Goal: Find specific page/section: Find specific page/section

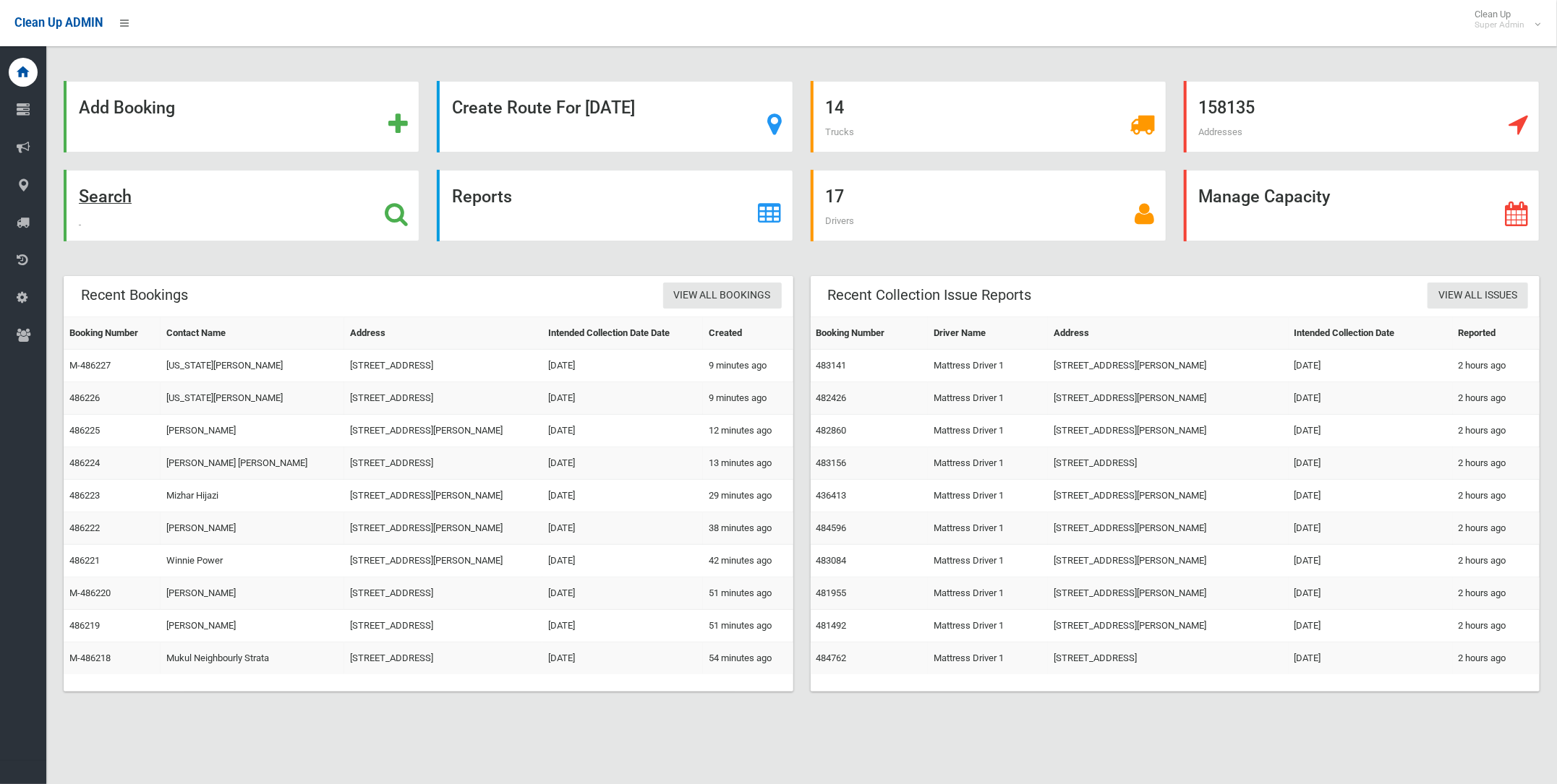
click at [110, 197] on strong "Search" at bounding box center [105, 196] width 53 height 20
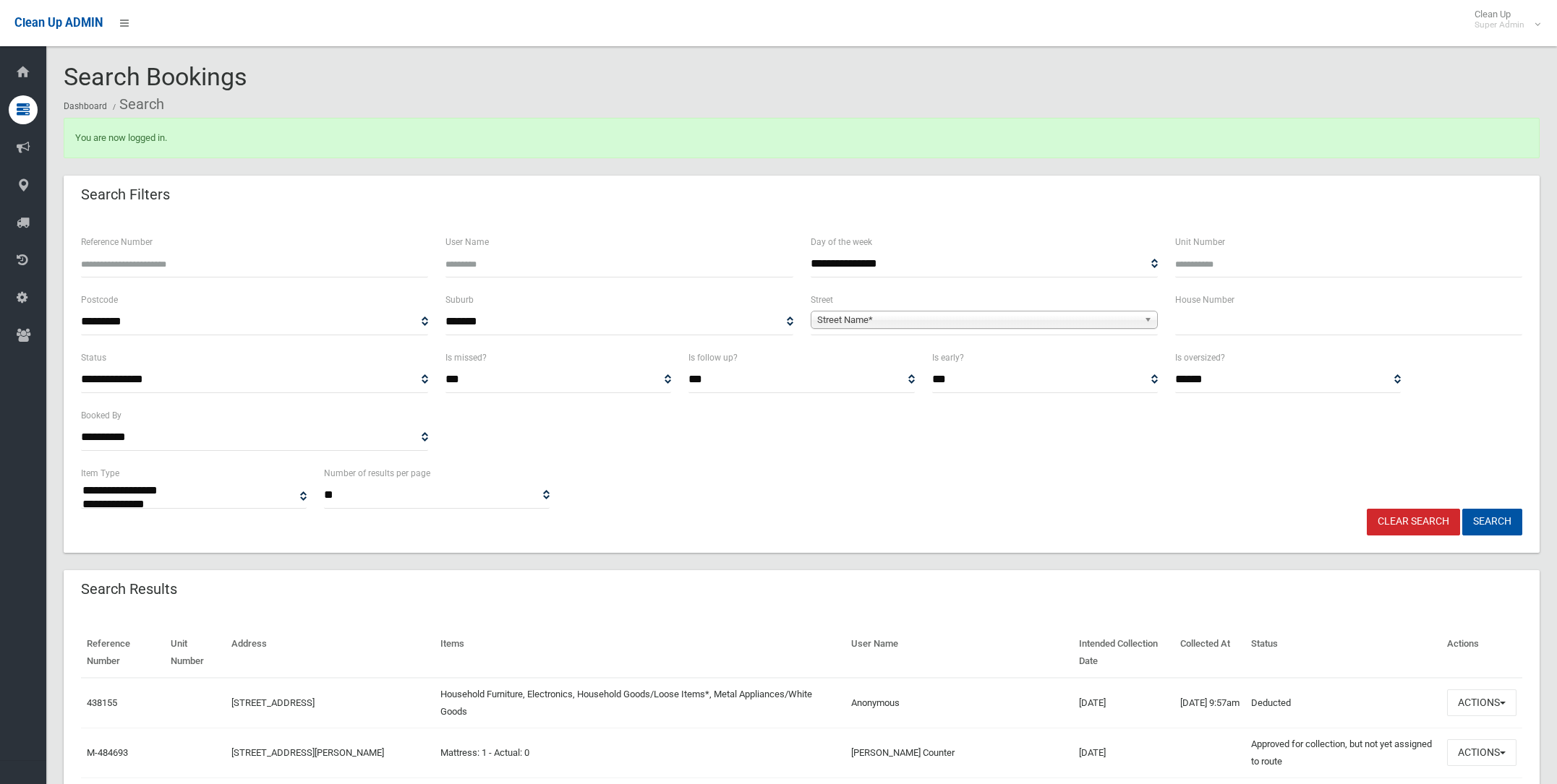
select select
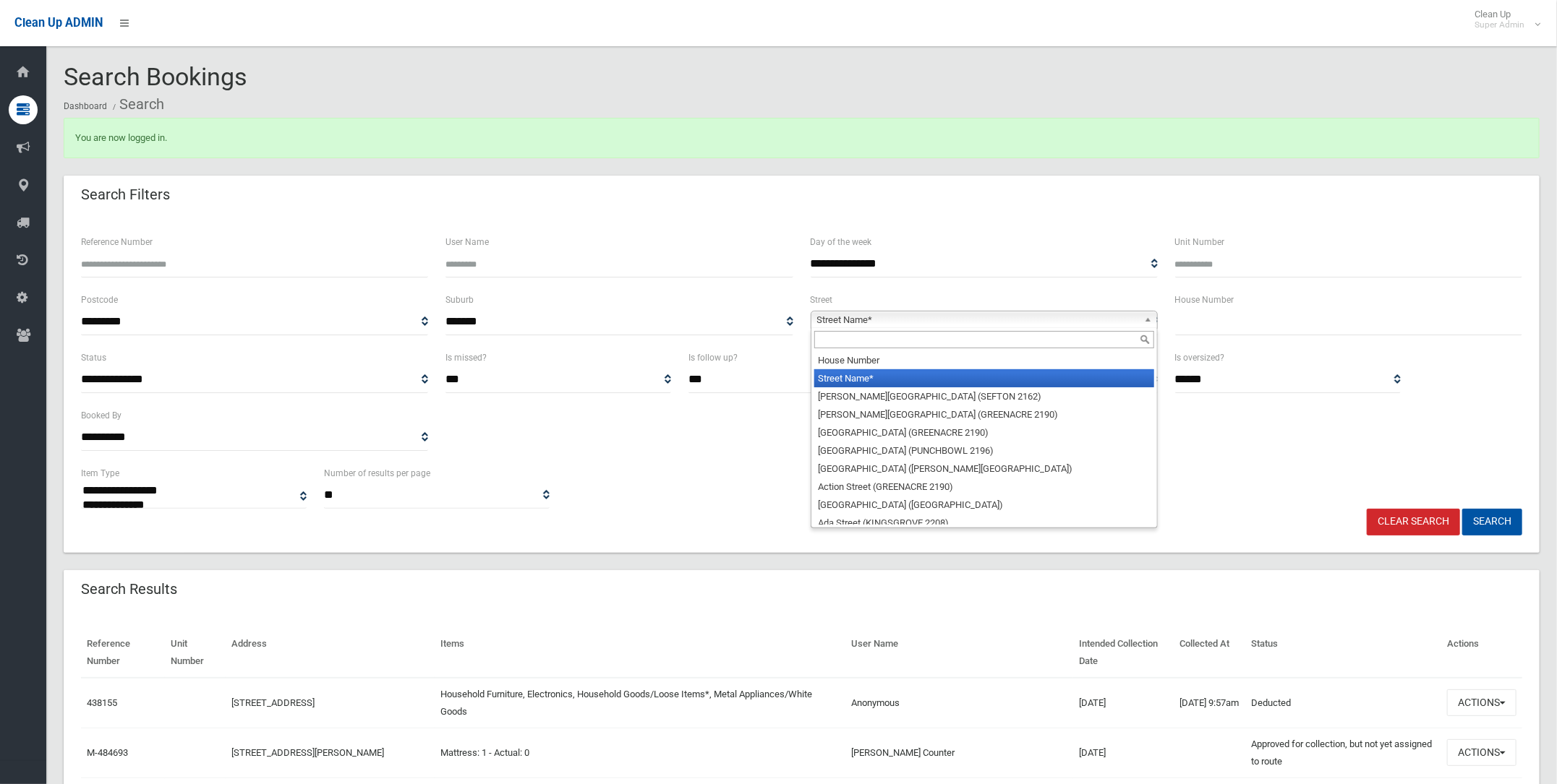
click at [842, 314] on span "Street Name*" at bounding box center [977, 320] width 321 height 17
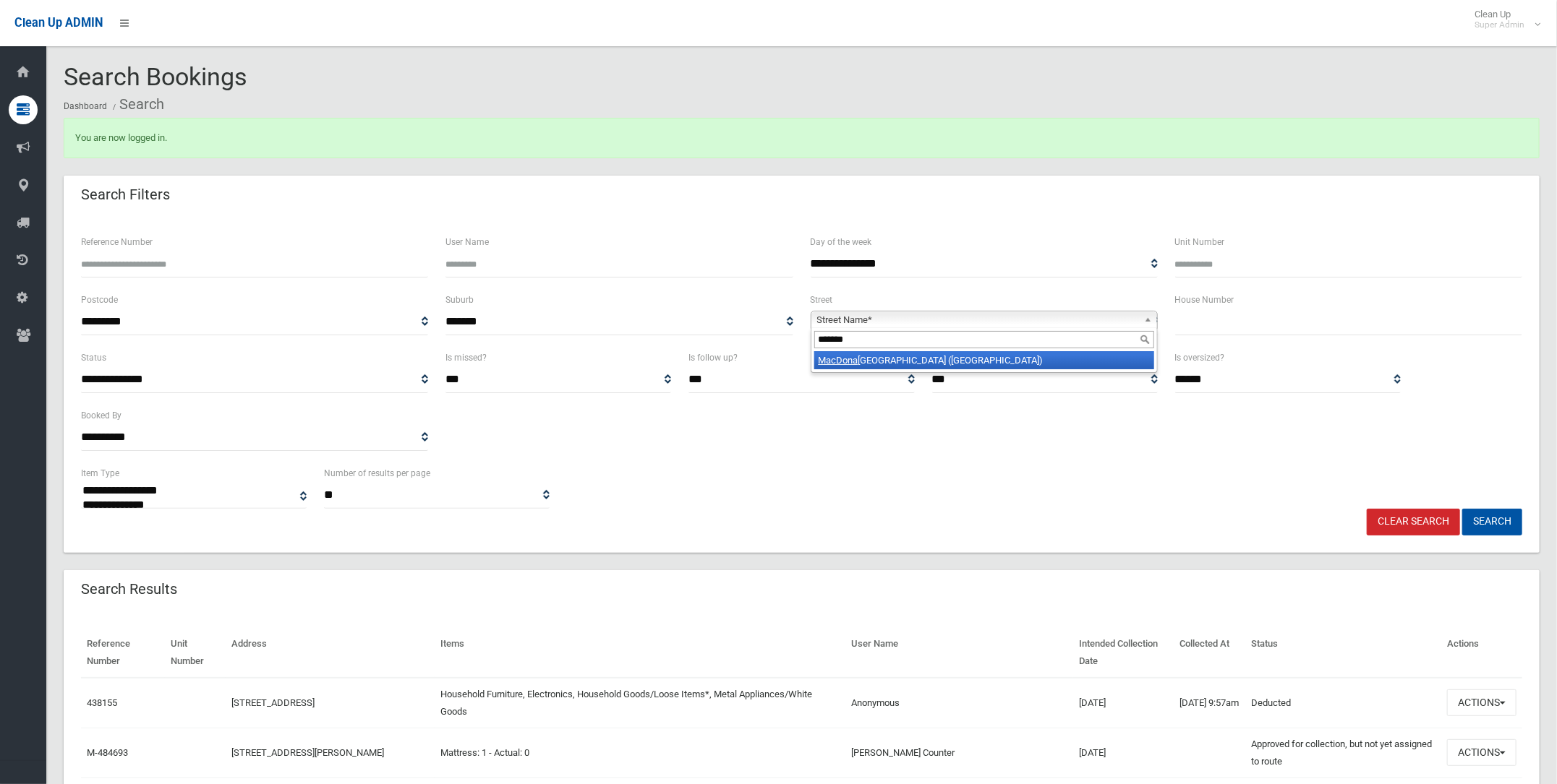
type input "*******"
click at [843, 360] on em "MacDona" at bounding box center [838, 360] width 40 height 11
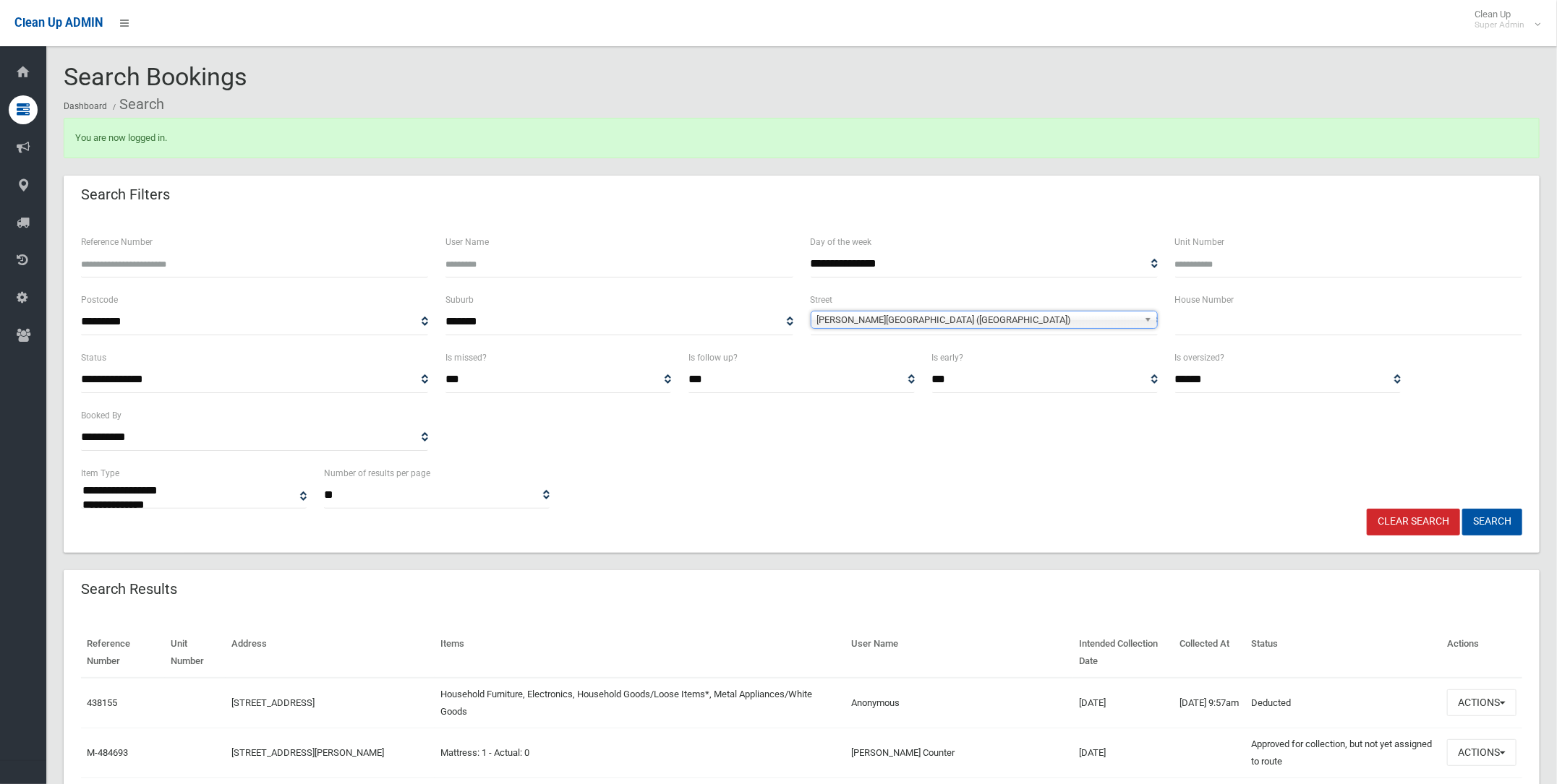
click at [1227, 316] on input "text" at bounding box center [1348, 322] width 347 height 27
type input "**"
click at [1495, 511] on button "Search" at bounding box center [1492, 522] width 60 height 27
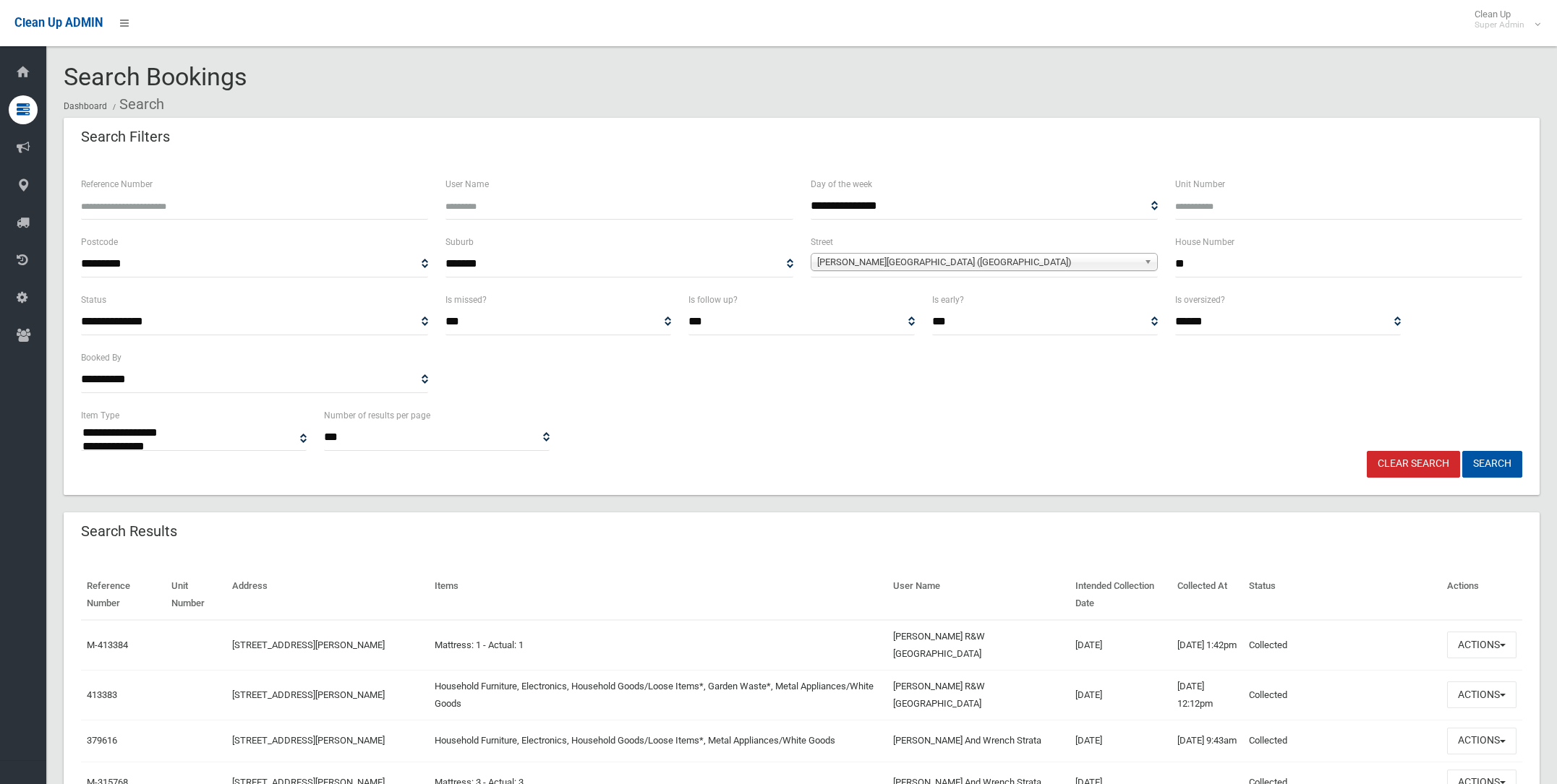
select select
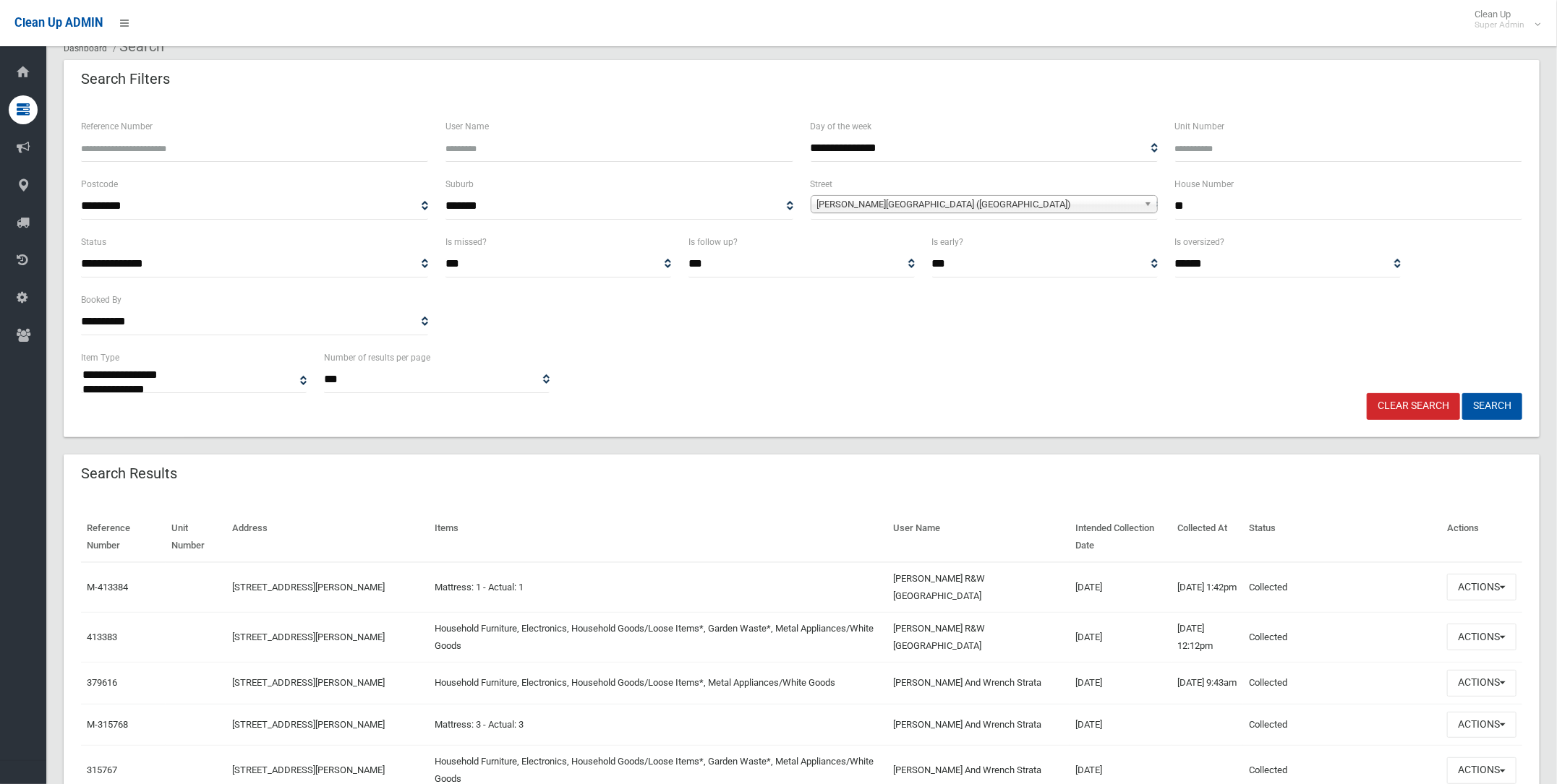
scroll to position [90, 0]
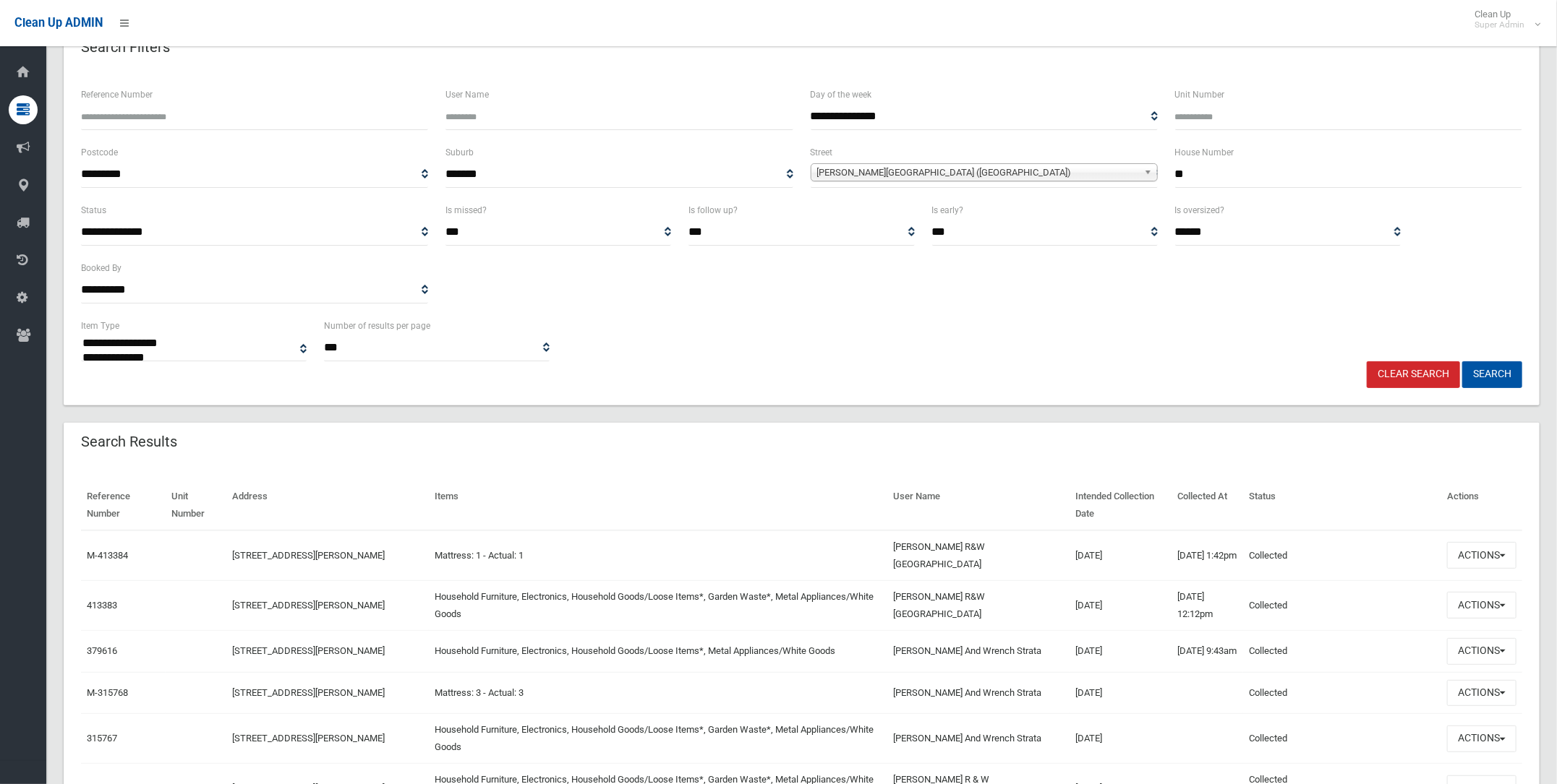
drag, startPoint x: 1193, startPoint y: 172, endPoint x: 1137, endPoint y: 175, distance: 56.1
click at [1137, 175] on div "**********" at bounding box center [802, 172] width 1458 height 58
type input "**"
click at [1505, 373] on button "Search" at bounding box center [1492, 375] width 60 height 27
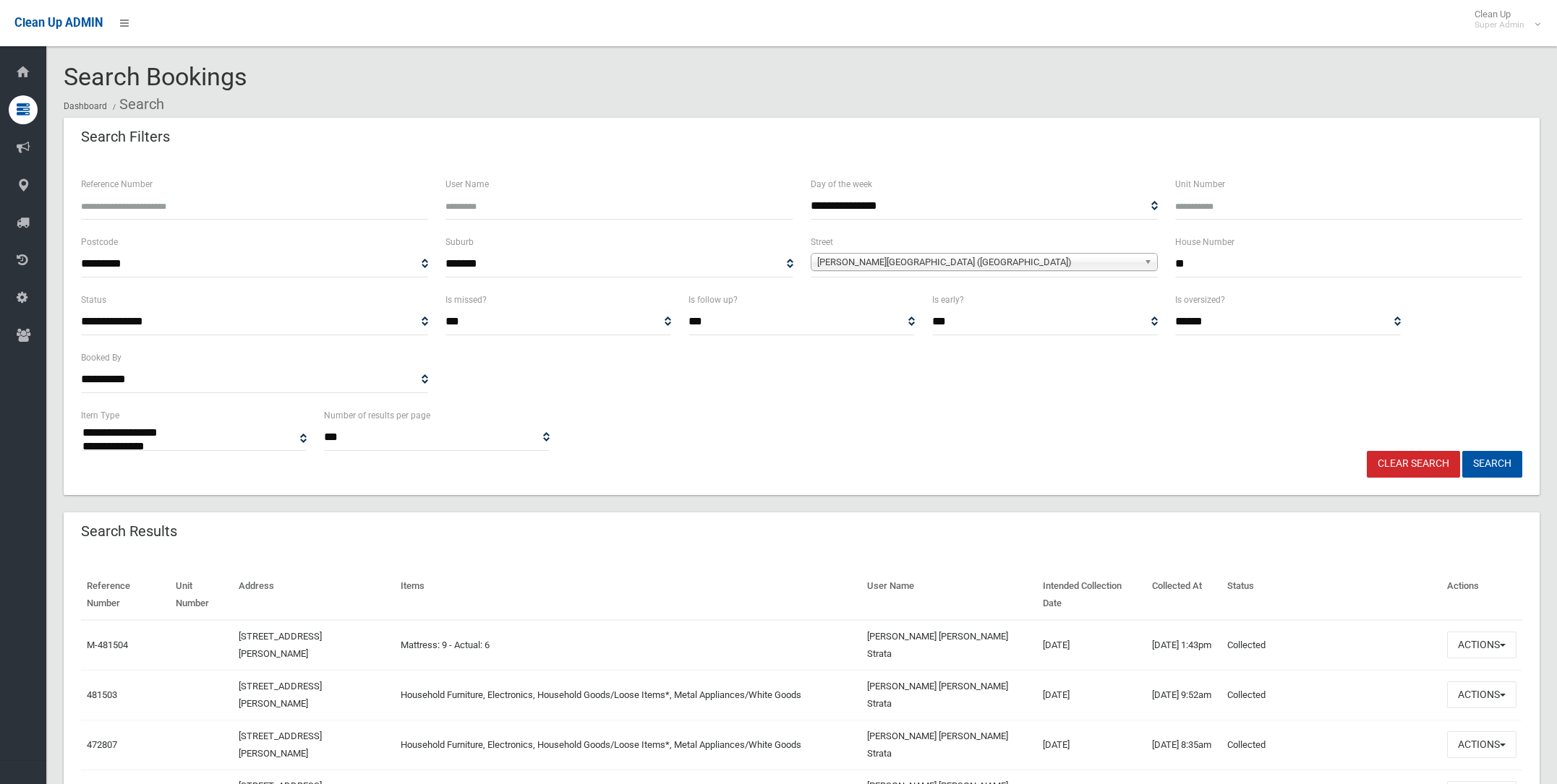
select select
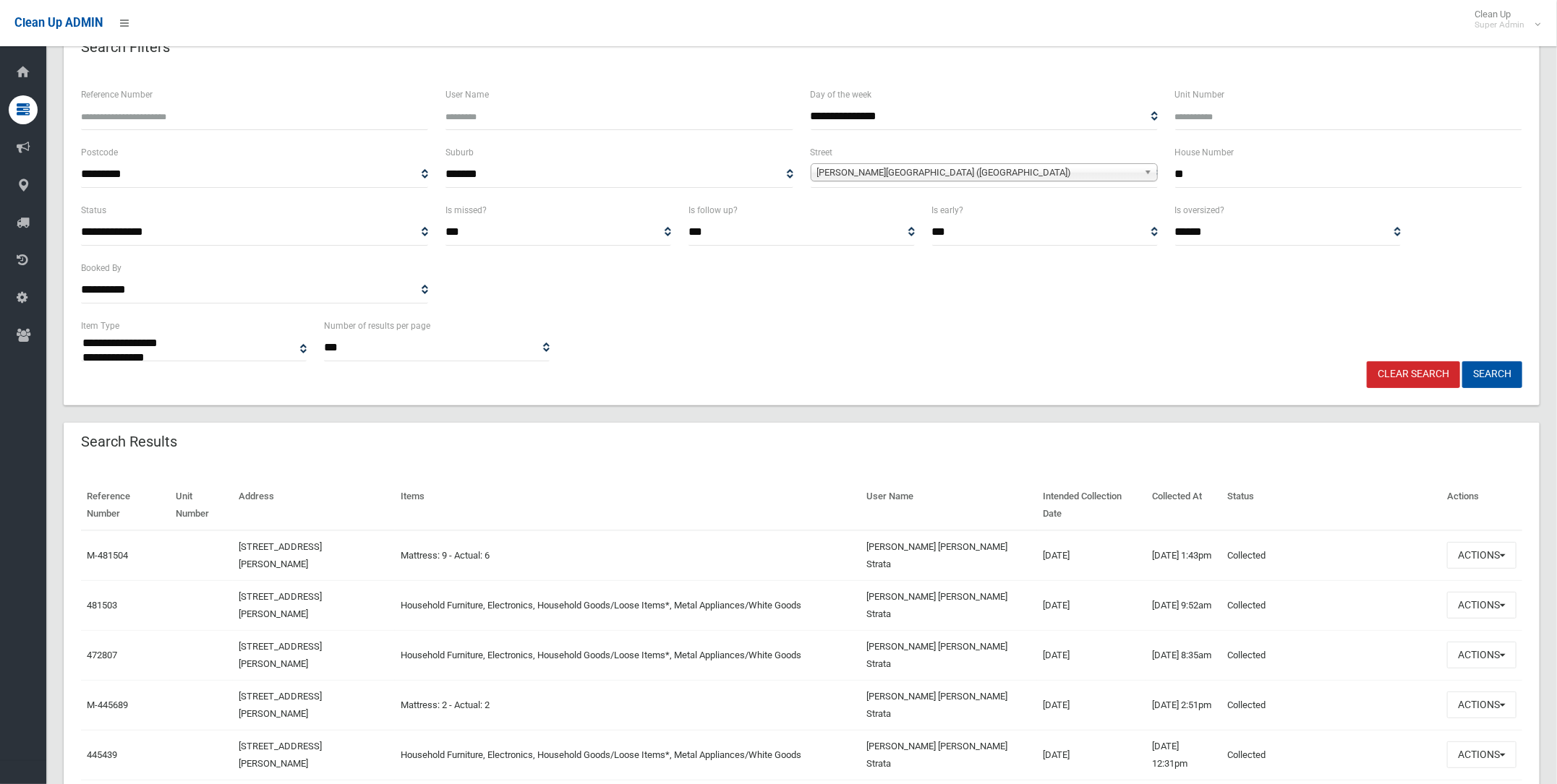
scroll to position [180, 0]
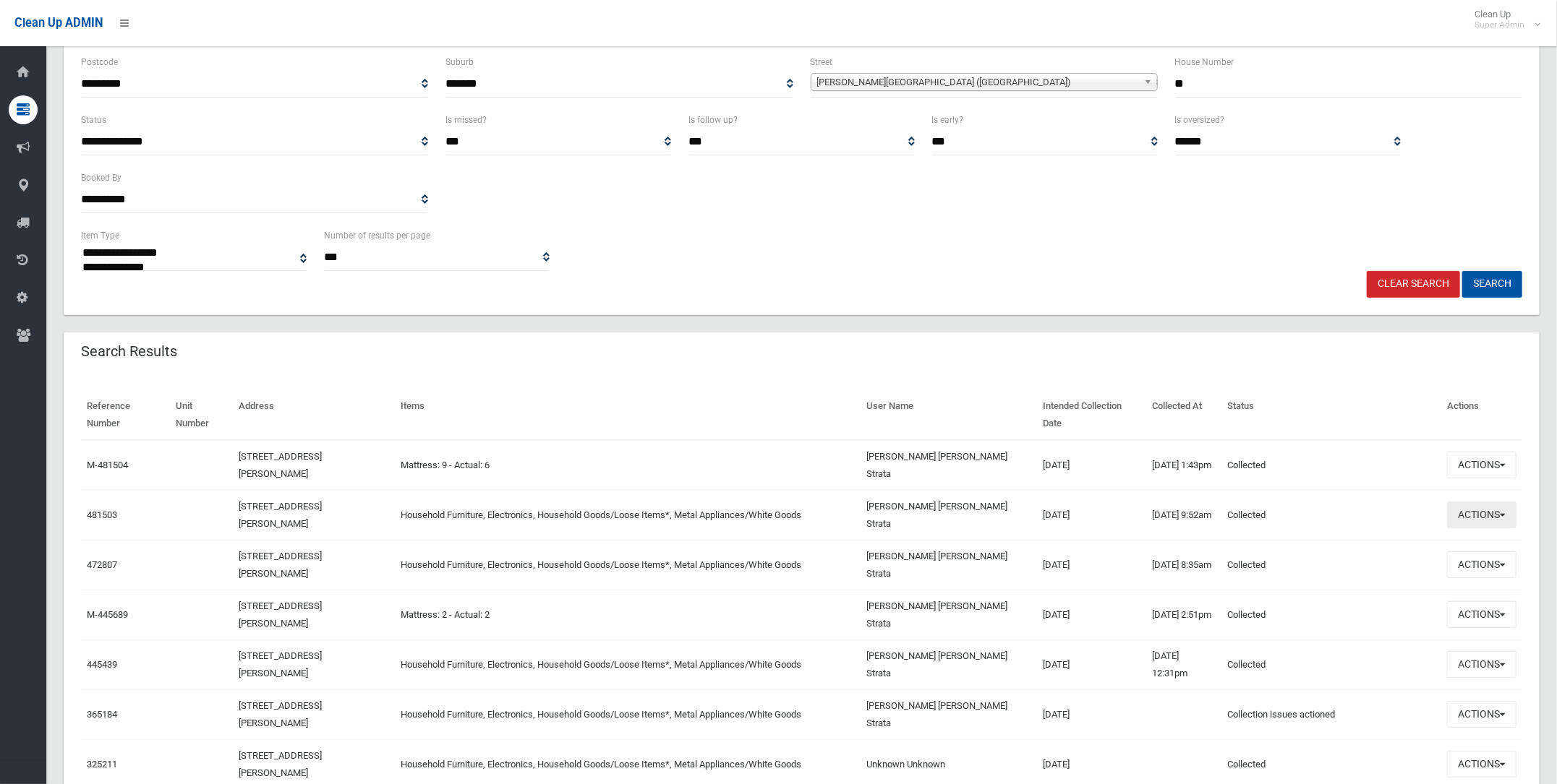
click at [1469, 509] on button "Actions" at bounding box center [1482, 514] width 70 height 27
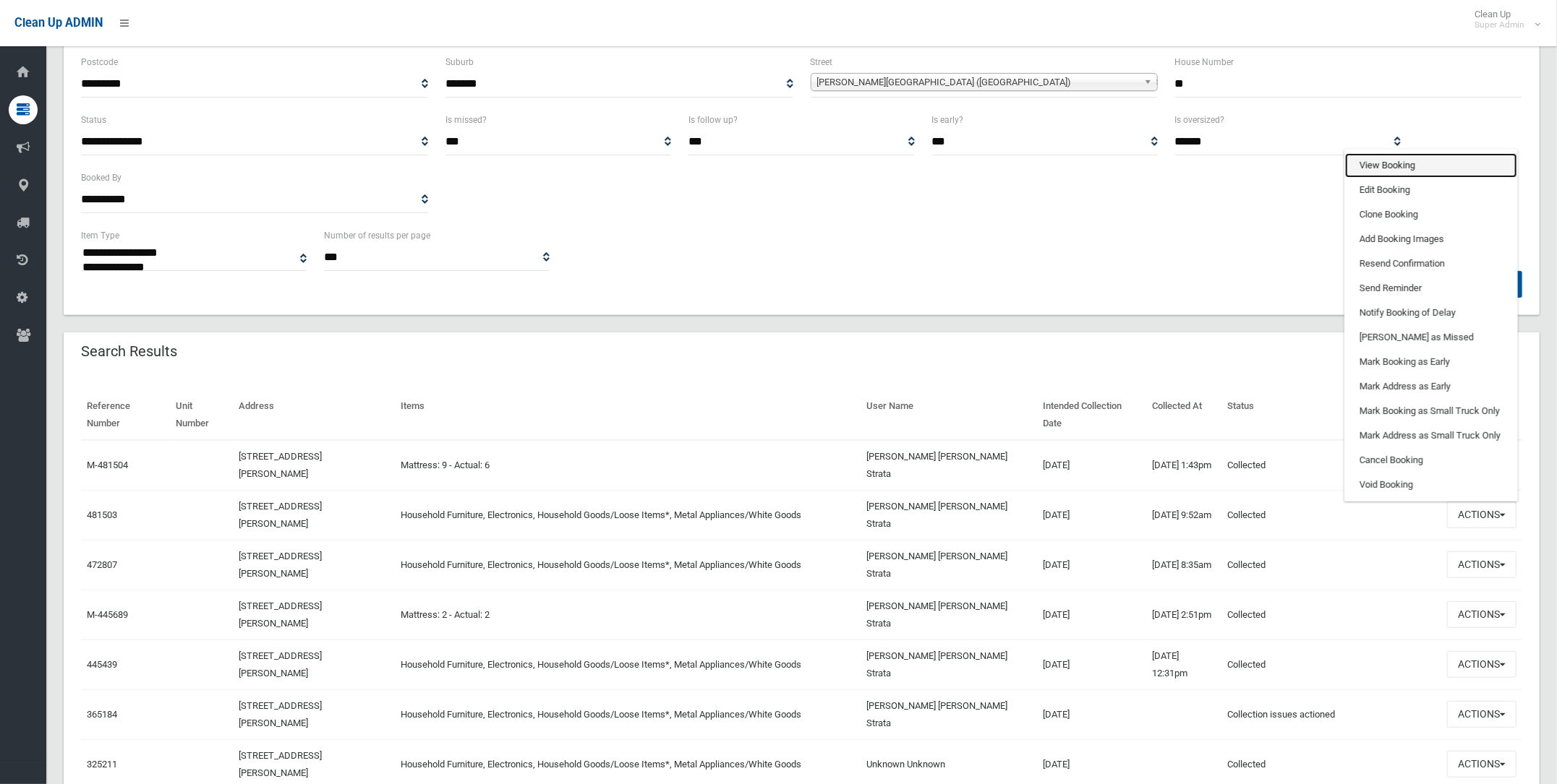
click at [1389, 165] on link "View Booking" at bounding box center [1430, 165] width 172 height 25
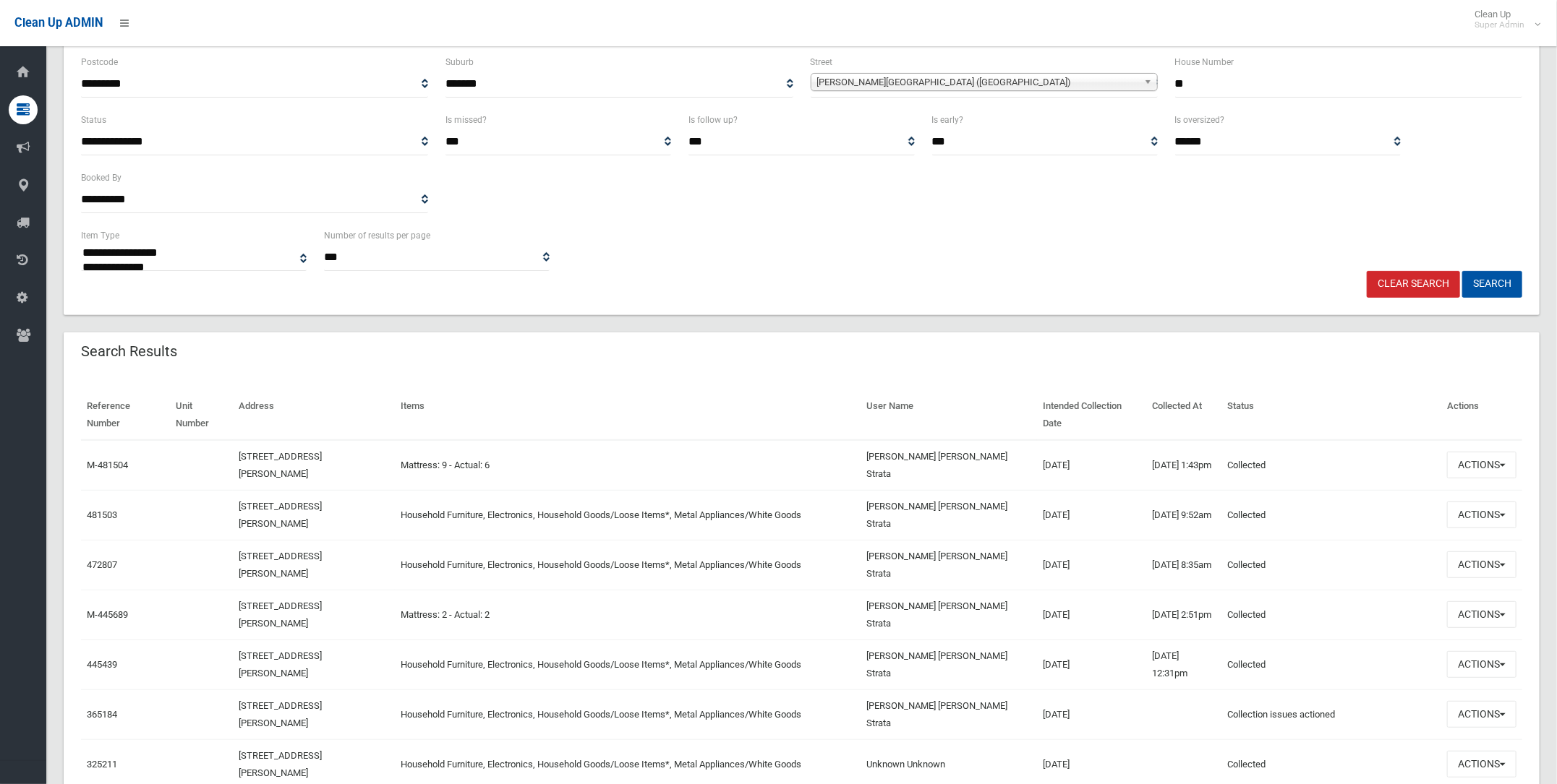
click at [952, 77] on span "MacDonald Street (LAKEMBA 2195)" at bounding box center [977, 83] width 321 height 17
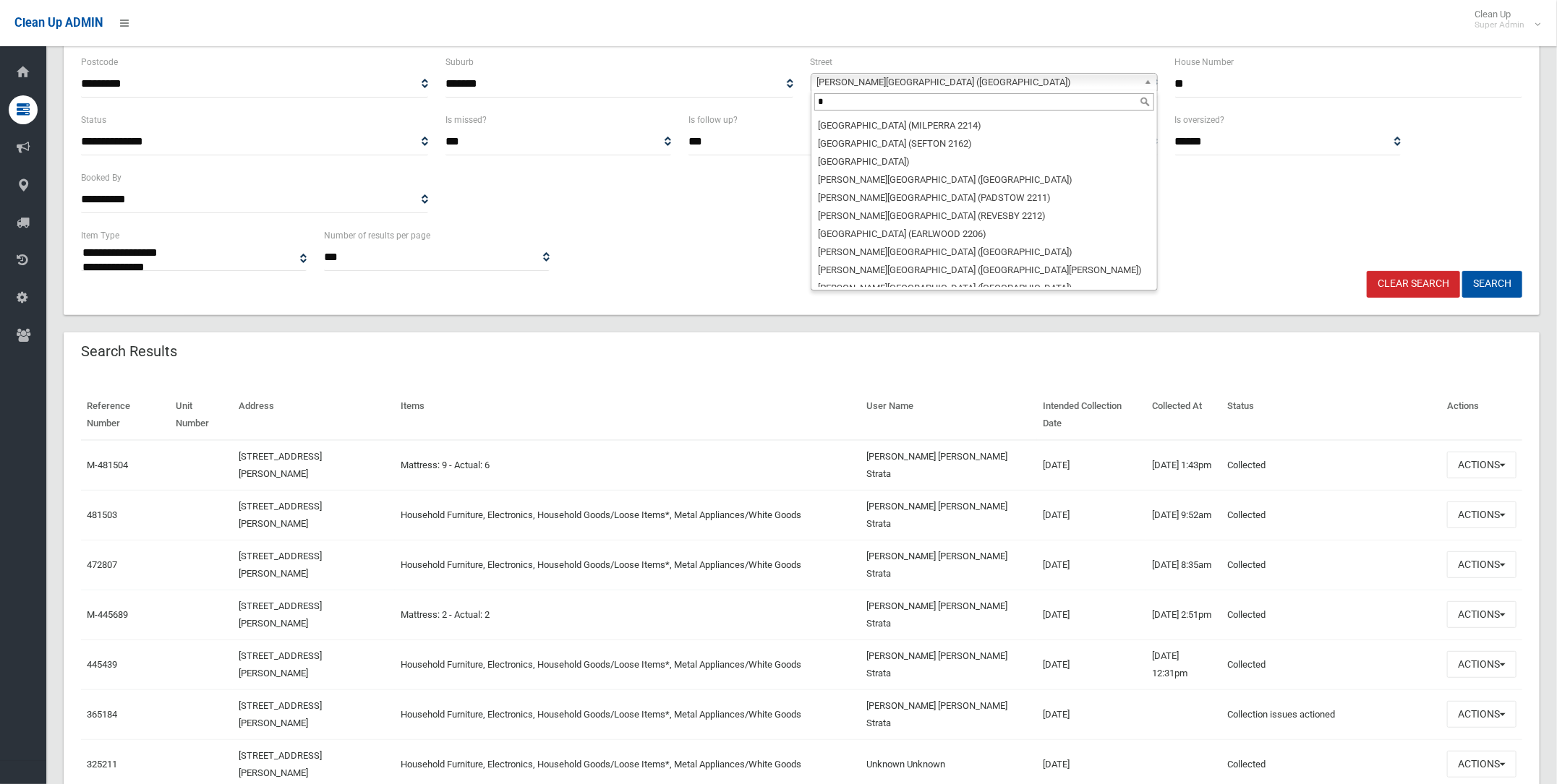
scroll to position [0, 0]
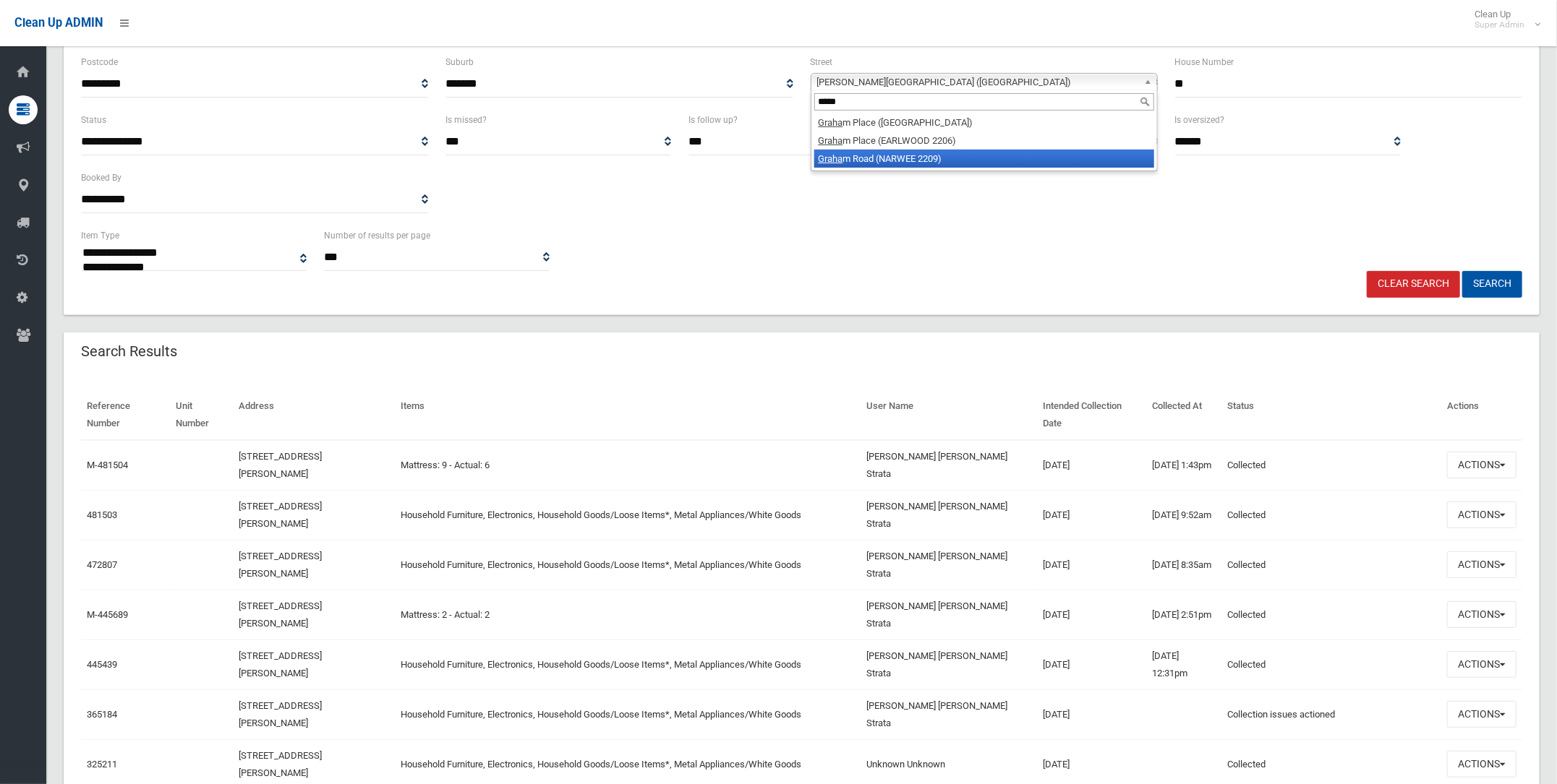
type input "*****"
click at [913, 157] on li "Graha m Road (NARWEE 2209)" at bounding box center [984, 158] width 340 height 18
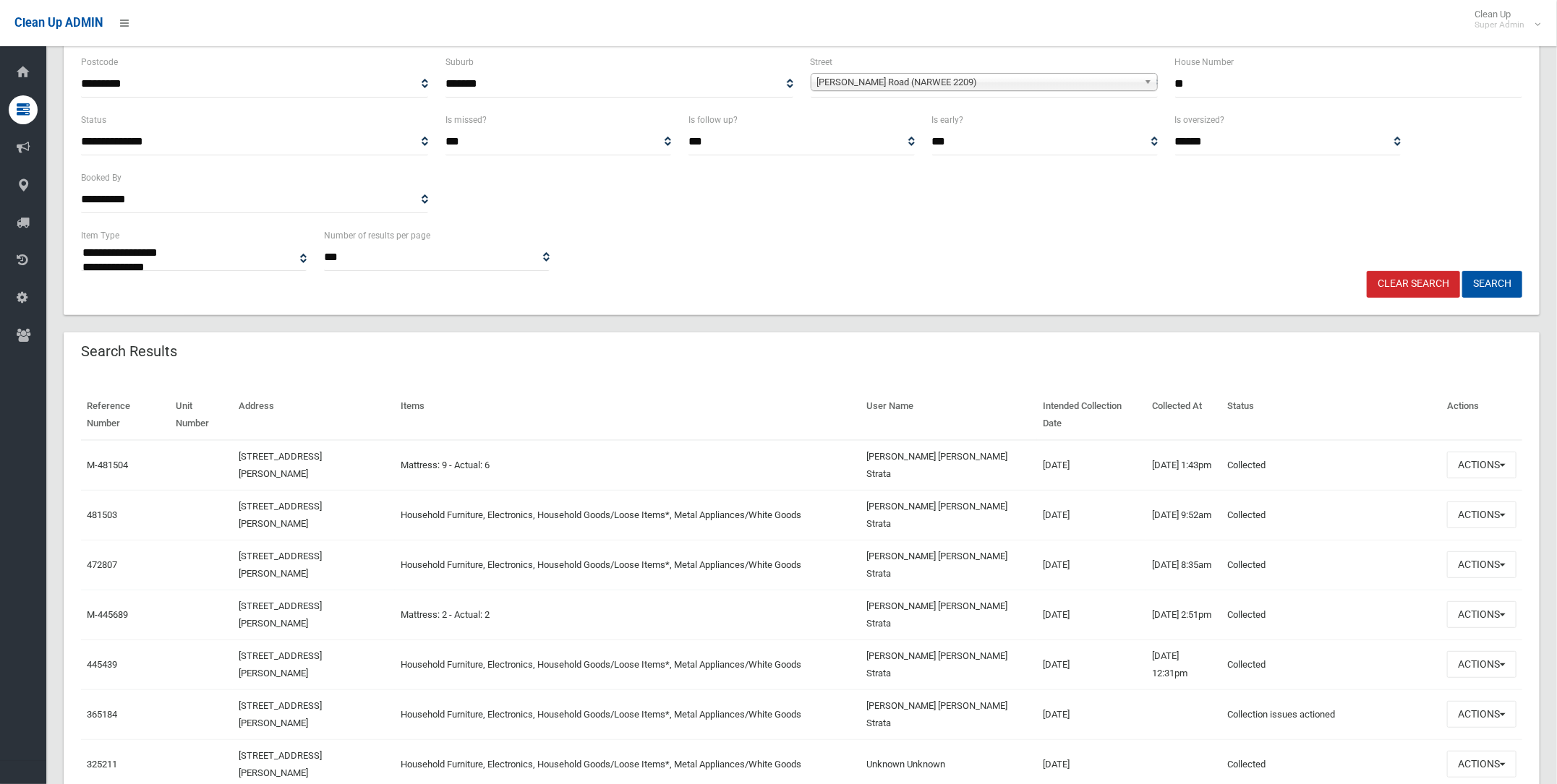
drag, startPoint x: 1199, startPoint y: 72, endPoint x: 1149, endPoint y: 78, distance: 50.4
click at [1149, 78] on div "**********" at bounding box center [802, 83] width 1458 height 58
type input "**"
click at [1488, 274] on button "Search" at bounding box center [1492, 284] width 60 height 27
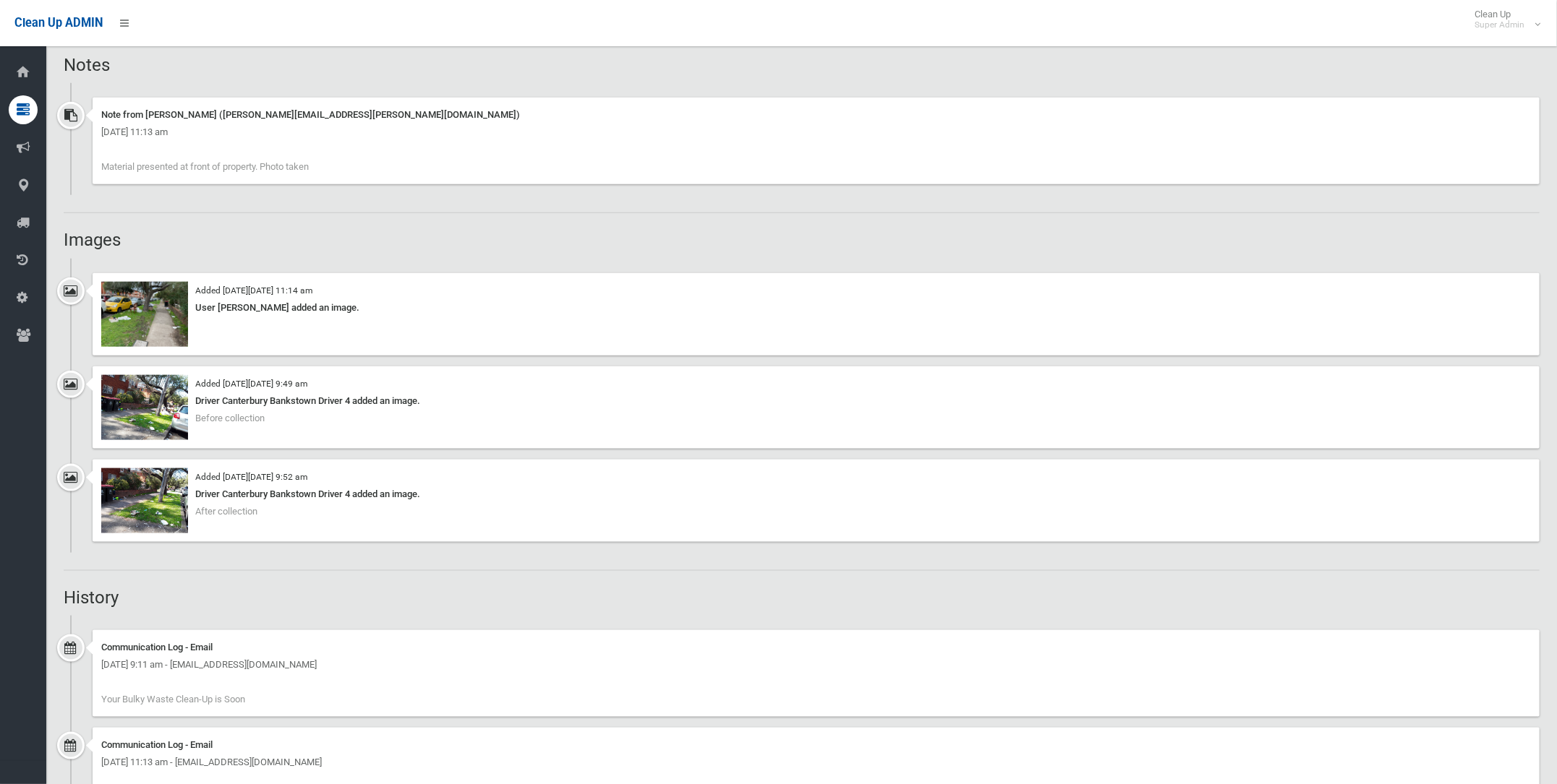
scroll to position [993, 0]
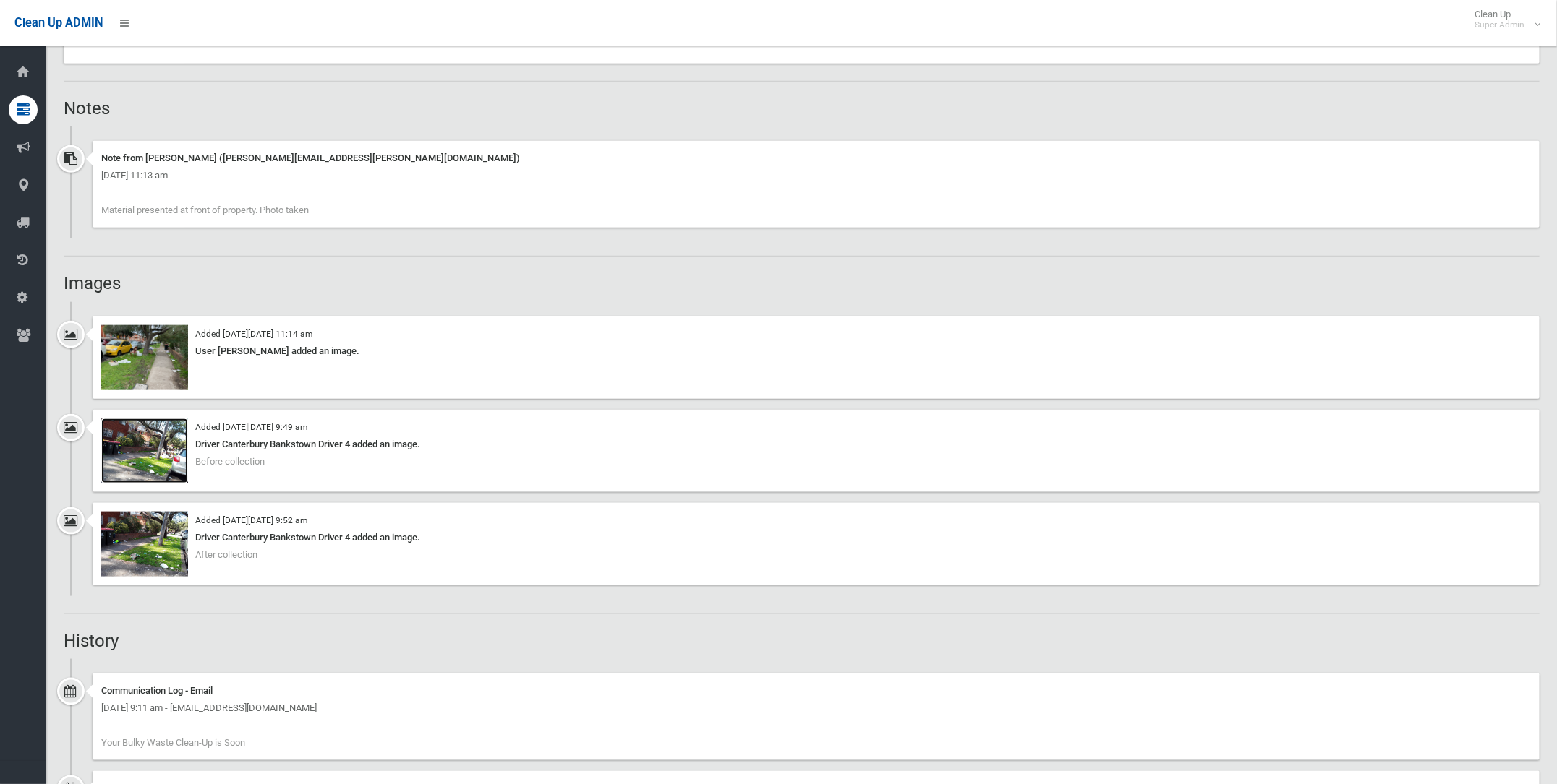
click at [144, 438] on img at bounding box center [145, 451] width 87 height 65
click at [142, 548] on img at bounding box center [145, 544] width 87 height 65
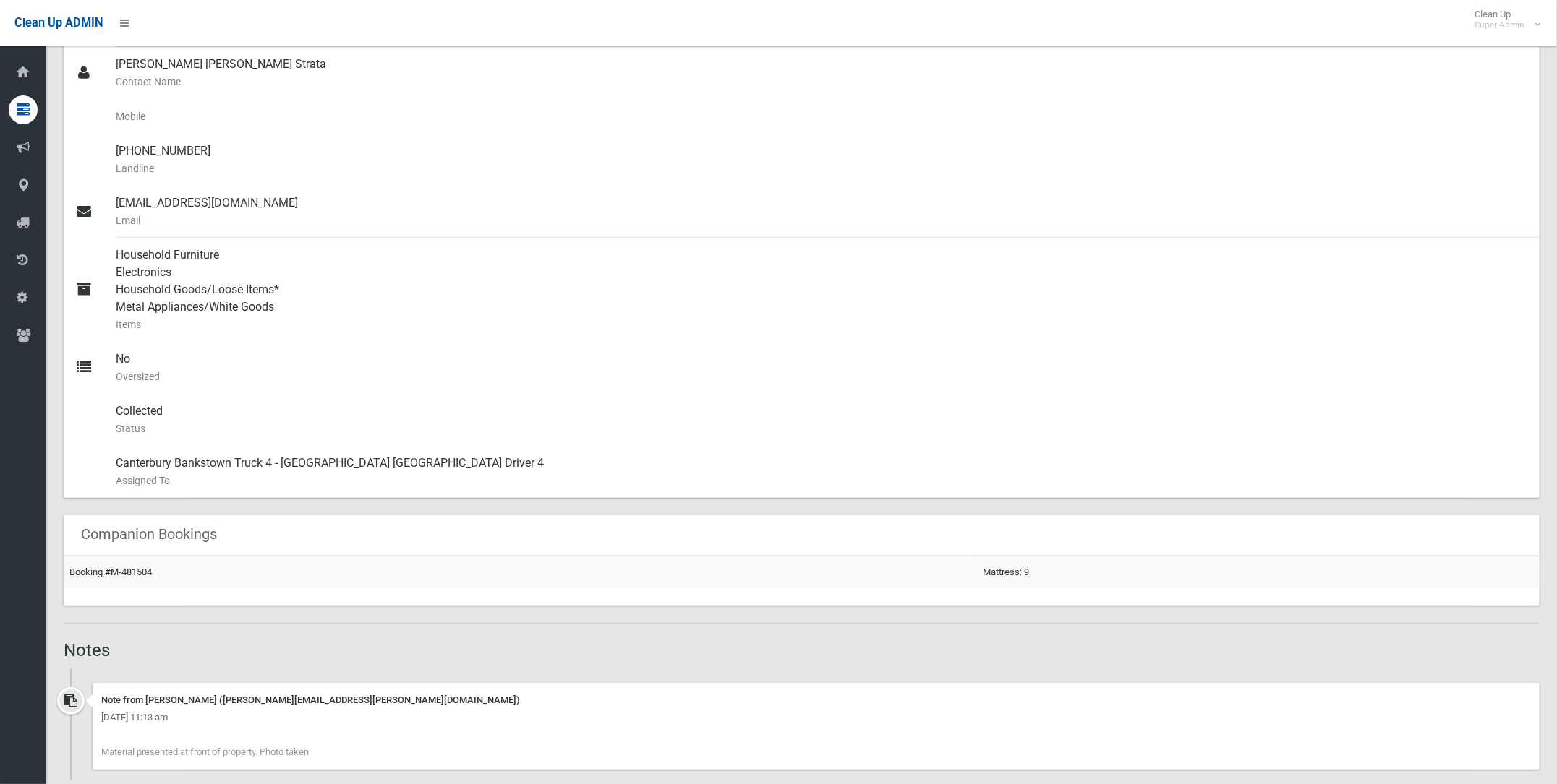
scroll to position [0, 0]
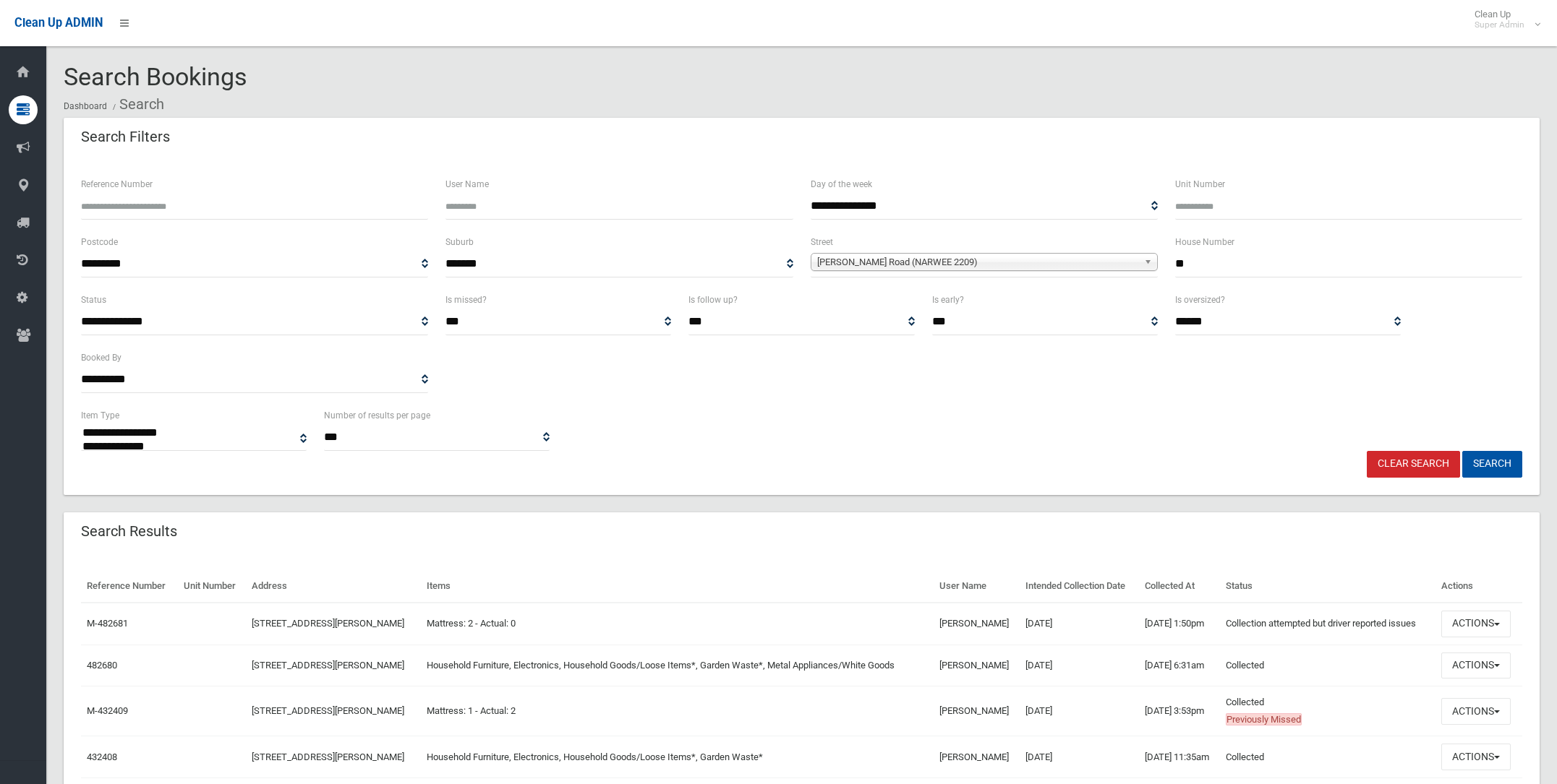
select select
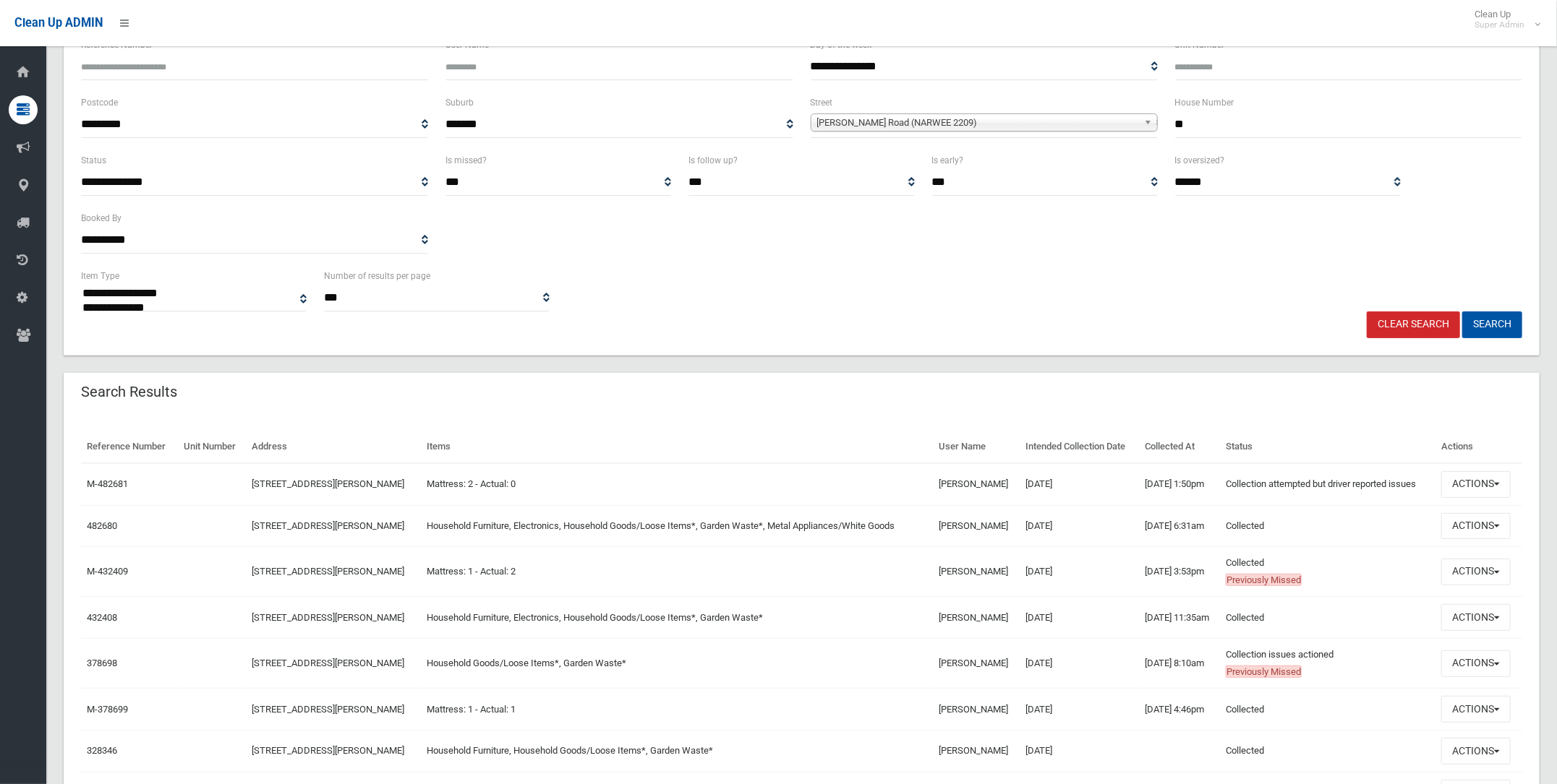
scroll to position [180, 0]
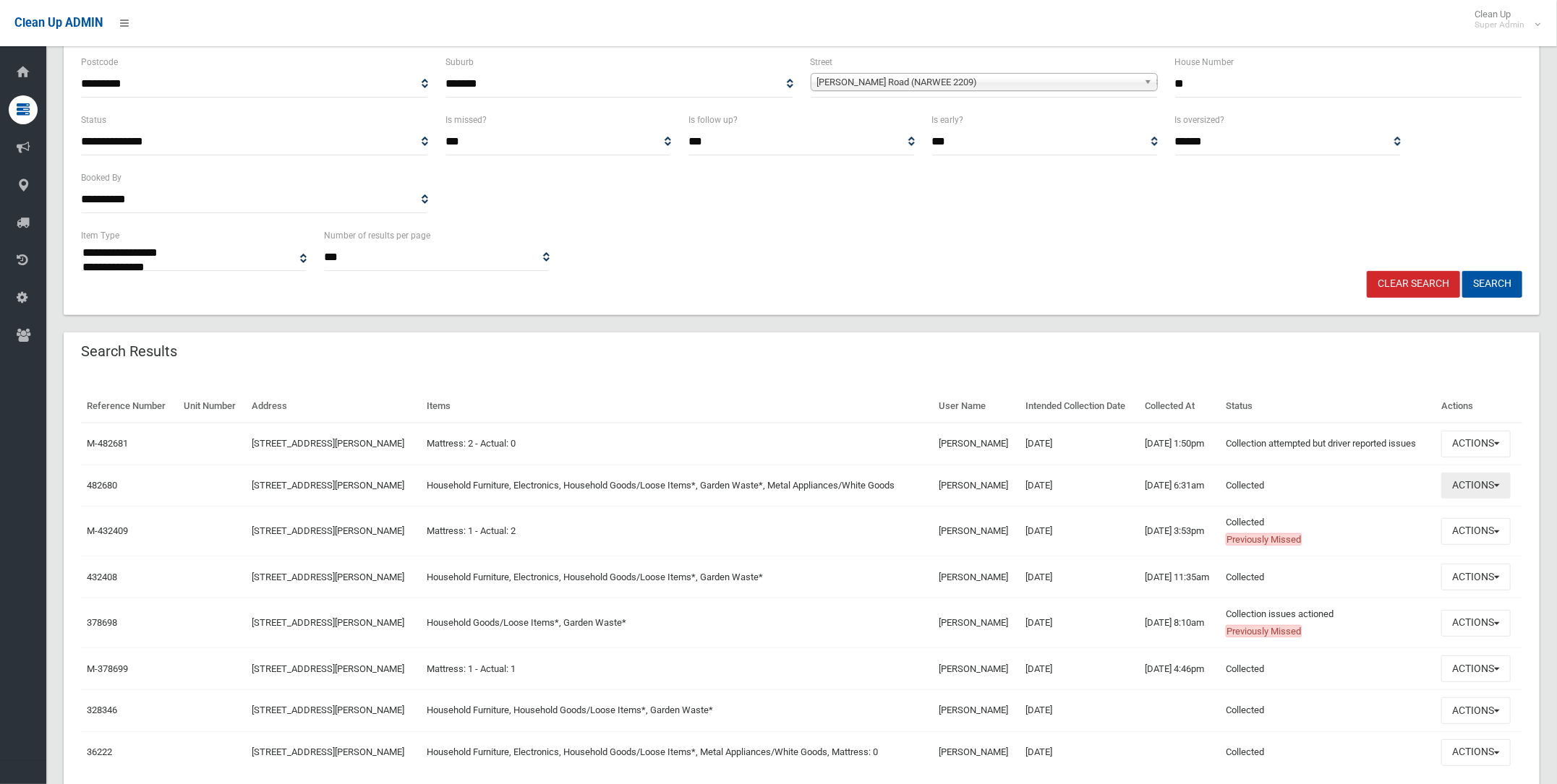
click at [1483, 476] on button "Actions" at bounding box center [1476, 485] width 70 height 27
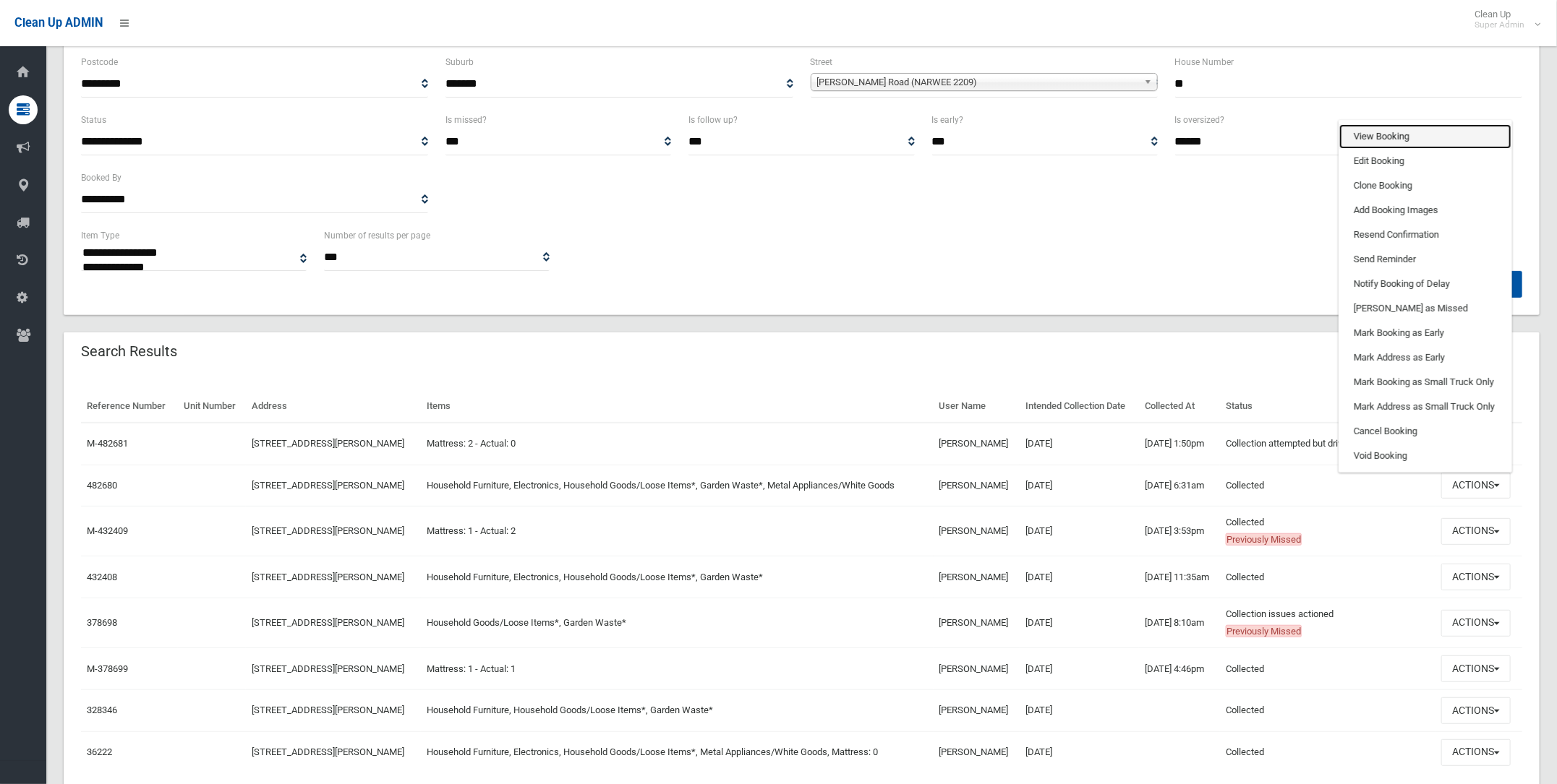
click at [1371, 130] on link "View Booking" at bounding box center [1424, 137] width 172 height 25
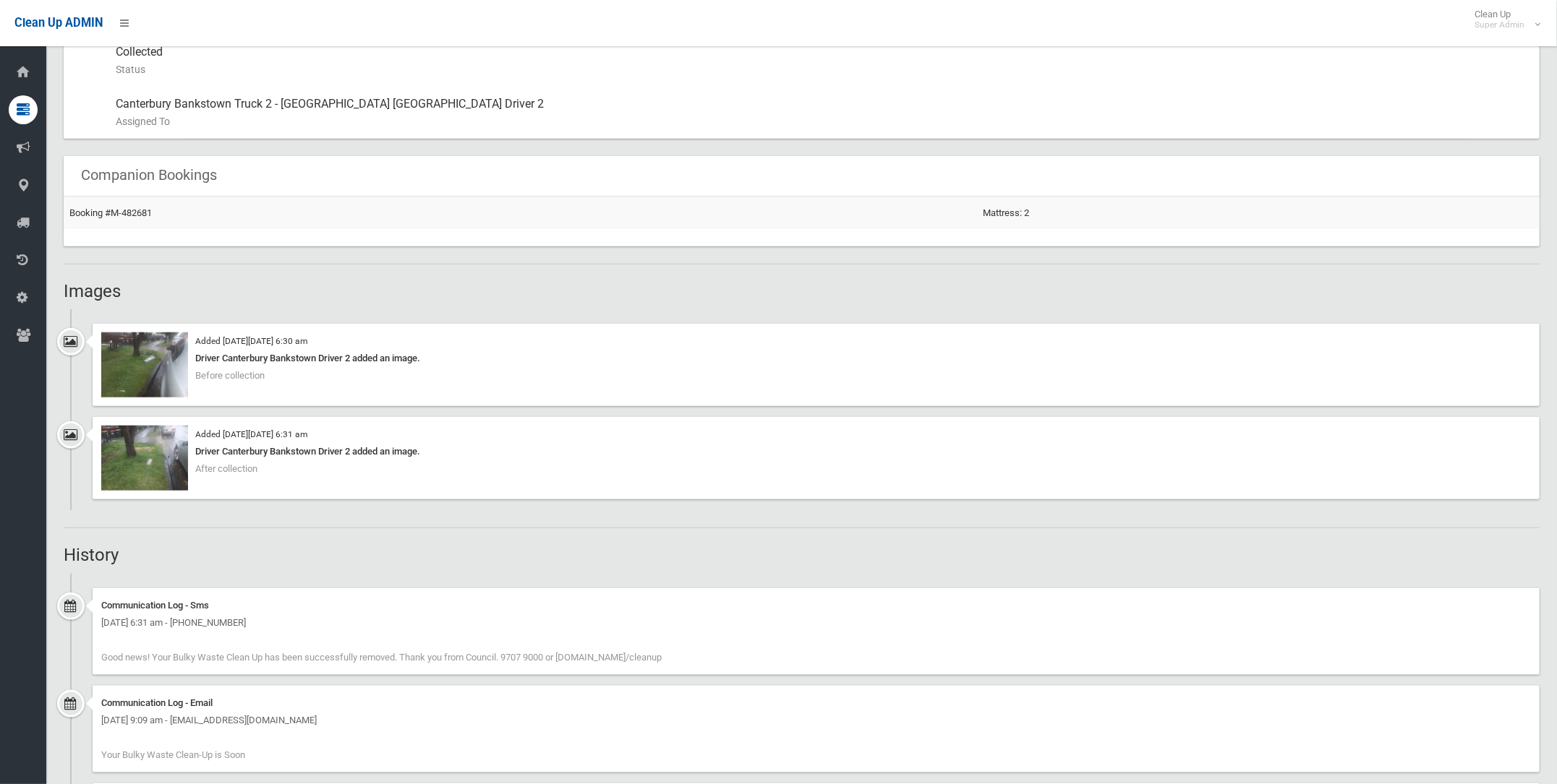
scroll to position [903, 0]
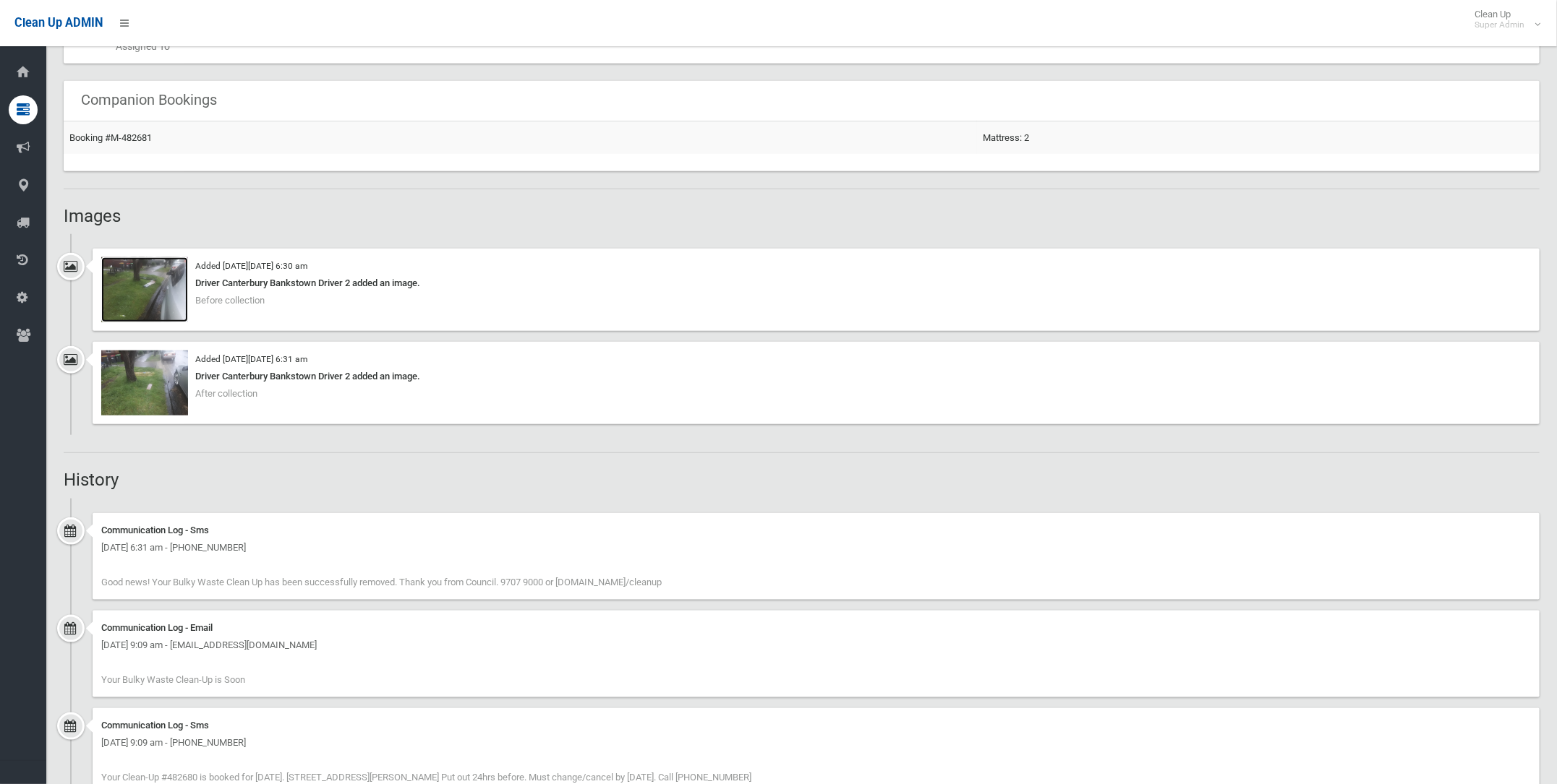
click at [144, 272] on img at bounding box center [145, 290] width 87 height 65
click at [147, 275] on img at bounding box center [145, 290] width 87 height 65
click at [141, 383] on img at bounding box center [145, 383] width 87 height 65
